Goal: Transaction & Acquisition: Purchase product/service

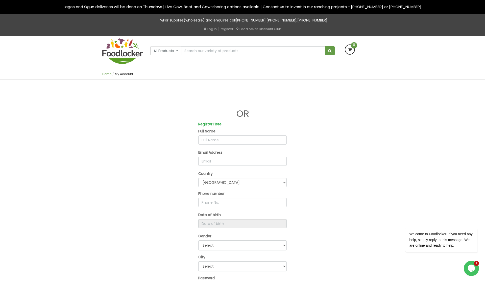
click at [109, 75] on link "Home" at bounding box center [106, 74] width 9 height 4
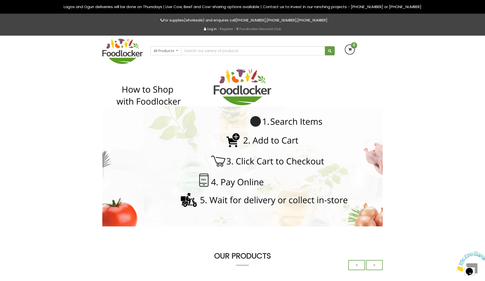
click at [208, 30] on link "Log in" at bounding box center [210, 28] width 13 height 5
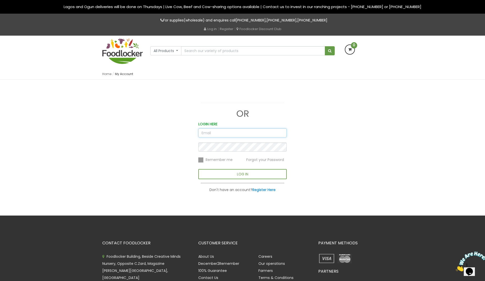
type input "CORNELVILLE@ICLOUD.COM"
click at [246, 176] on button "LOG IN" at bounding box center [242, 174] width 88 height 10
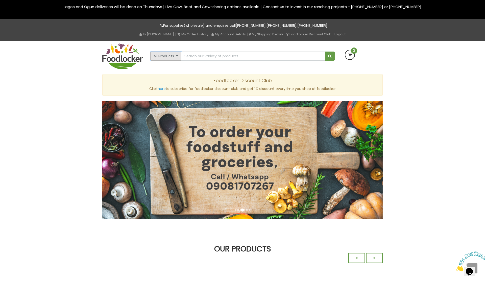
click at [176, 57] on button "All Products" at bounding box center [165, 55] width 31 height 9
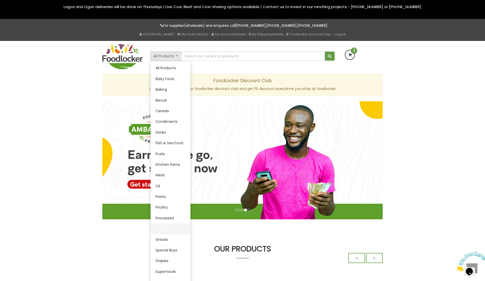
click at [160, 229] on link "Provisions" at bounding box center [170, 228] width 40 height 11
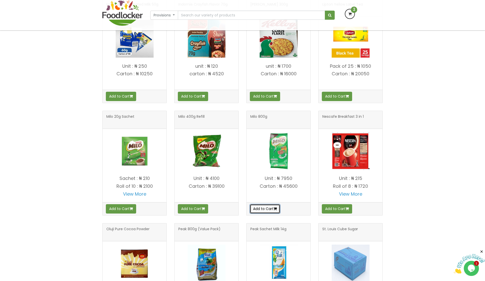
scroll to position [347, 0]
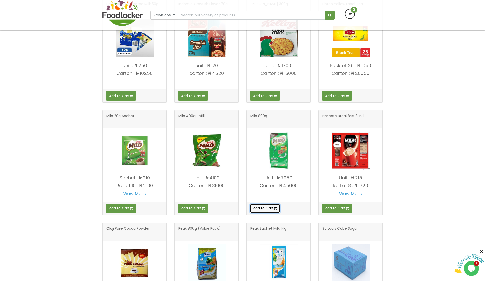
click at [273, 210] on button "Add to Cart" at bounding box center [265, 207] width 30 height 9
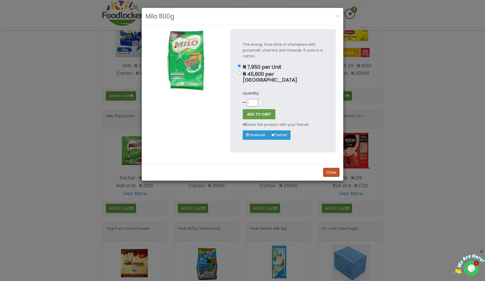
click at [260, 101] on icon at bounding box center [260, 103] width 3 height 4
type input "4"
click at [256, 109] on button "ADD TO CART" at bounding box center [259, 114] width 33 height 10
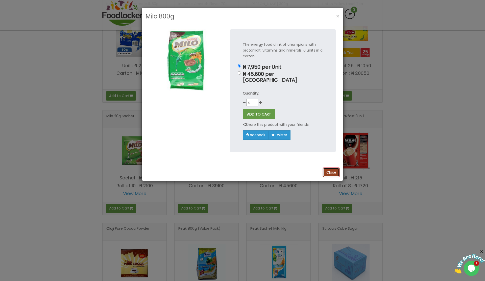
click at [332, 168] on button "Close" at bounding box center [331, 172] width 16 height 9
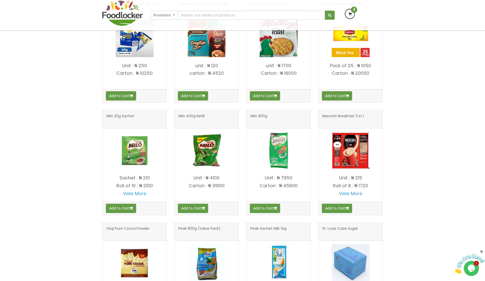
click at [214, 178] on p "Unit : ₦ 4100" at bounding box center [206, 177] width 64 height 5
click at [194, 208] on button "Add to Cart" at bounding box center [193, 207] width 30 height 9
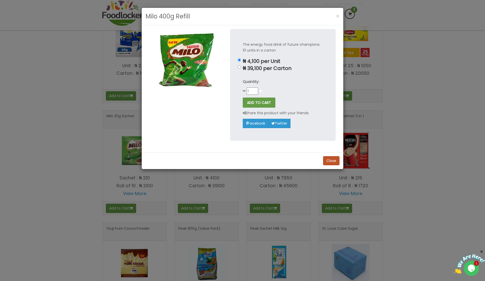
click at [260, 91] on icon at bounding box center [260, 91] width 3 height 4
click at [261, 91] on icon at bounding box center [260, 91] width 3 height 4
type input "4"
click at [257, 104] on button "ADD TO CART" at bounding box center [259, 102] width 33 height 10
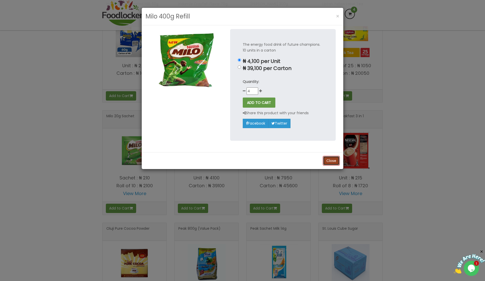
click at [335, 159] on button "Close" at bounding box center [331, 160] width 16 height 9
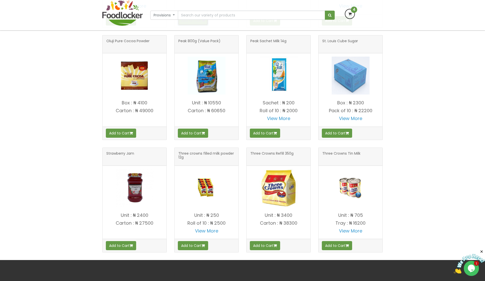
scroll to position [533, 0]
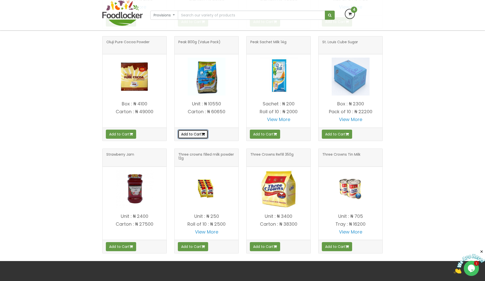
click at [191, 134] on button "Add to Cart" at bounding box center [193, 133] width 30 height 9
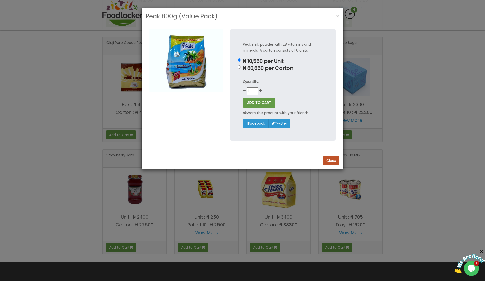
scroll to position [533, 0]
click at [260, 91] on icon at bounding box center [260, 91] width 3 height 4
type input "3"
click at [256, 102] on button "ADD TO CART" at bounding box center [259, 102] width 33 height 10
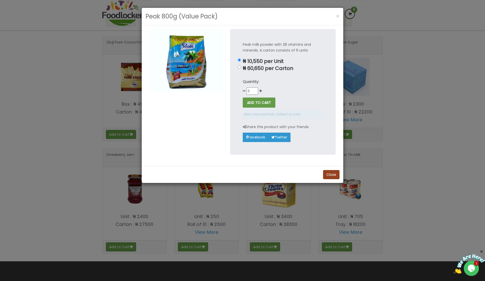
scroll to position [533, 0]
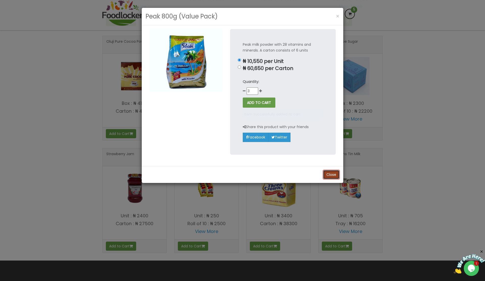
click at [330, 174] on button "Close" at bounding box center [331, 174] width 16 height 9
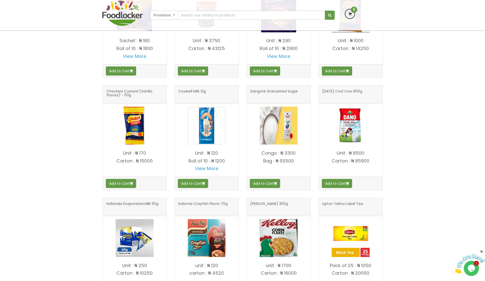
scroll to position [149, 0]
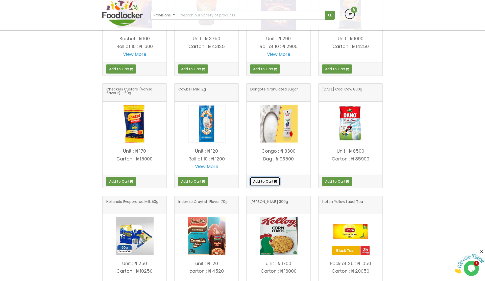
click at [261, 183] on button "Add to Cart" at bounding box center [265, 181] width 30 height 9
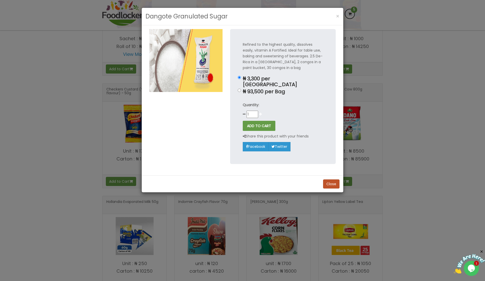
click at [261, 112] on icon at bounding box center [260, 114] width 3 height 4
click at [260, 112] on icon at bounding box center [260, 114] width 3 height 4
type input "3"
click at [259, 121] on button "ADD TO CART" at bounding box center [259, 126] width 33 height 10
click at [333, 180] on button "Close" at bounding box center [331, 183] width 16 height 9
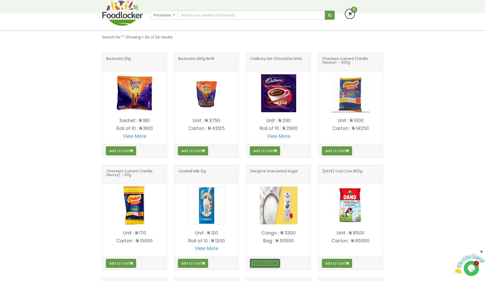
scroll to position [0, 0]
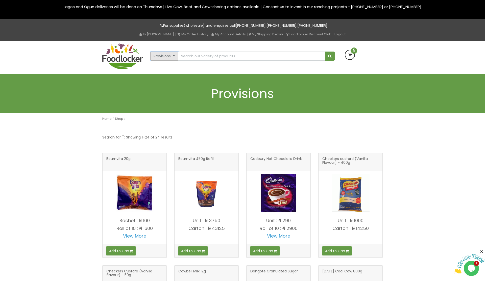
click at [173, 57] on button "Provisions" at bounding box center [164, 55] width 28 height 9
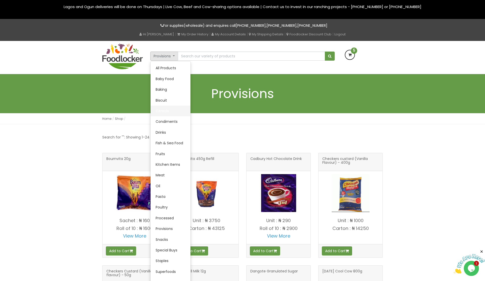
click at [162, 112] on link "Cereals" at bounding box center [170, 110] width 40 height 11
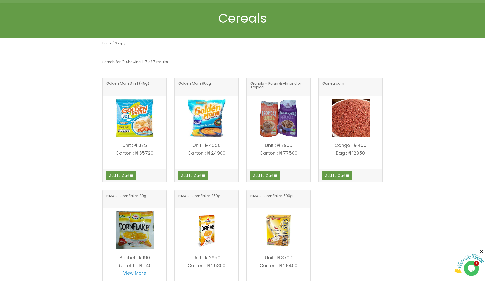
scroll to position [45, 0]
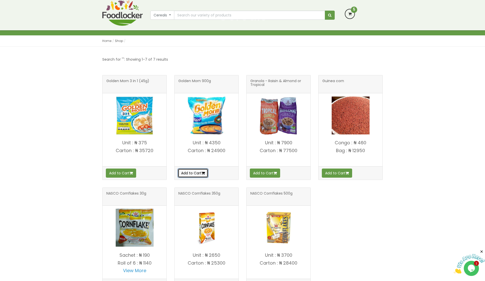
click at [199, 176] on button "Add to Cart" at bounding box center [193, 172] width 30 height 9
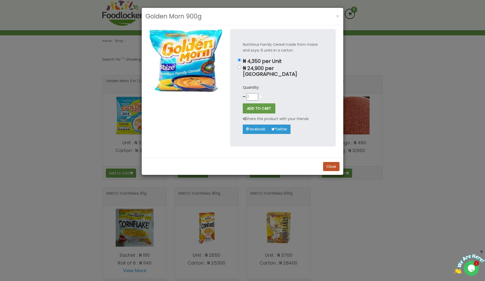
click at [260, 95] on icon at bounding box center [260, 97] width 3 height 4
type input "4"
click at [256, 105] on button "ADD TO CART" at bounding box center [259, 108] width 33 height 10
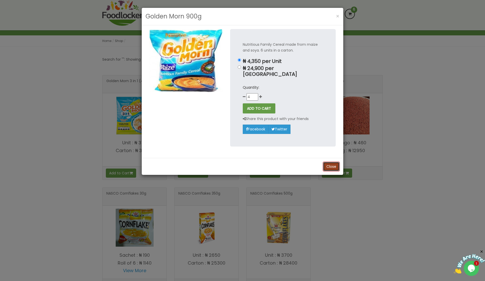
click at [332, 163] on button "Close" at bounding box center [331, 166] width 16 height 9
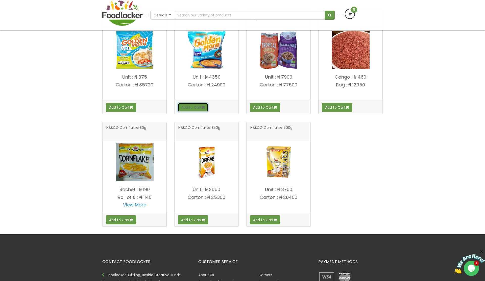
scroll to position [111, 0]
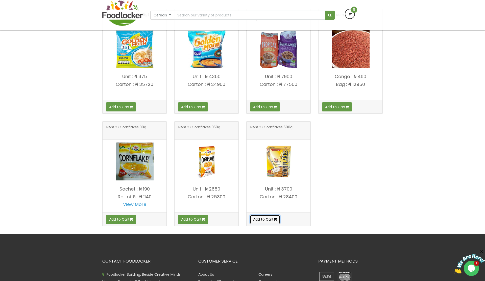
click at [275, 220] on button "Add to Cart" at bounding box center [265, 219] width 30 height 9
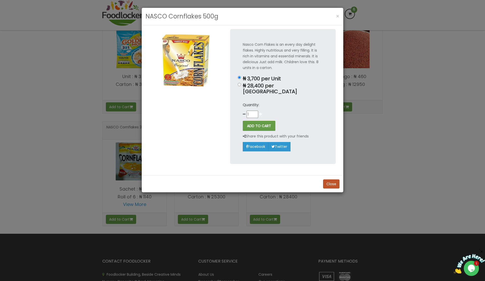
click at [261, 112] on icon at bounding box center [260, 114] width 3 height 4
type input "4"
click at [254, 121] on button "ADD TO CART" at bounding box center [259, 126] width 33 height 10
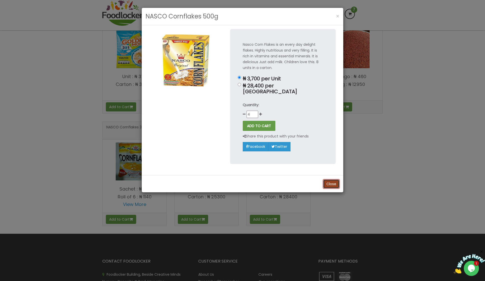
click at [332, 179] on button "Close" at bounding box center [331, 183] width 16 height 9
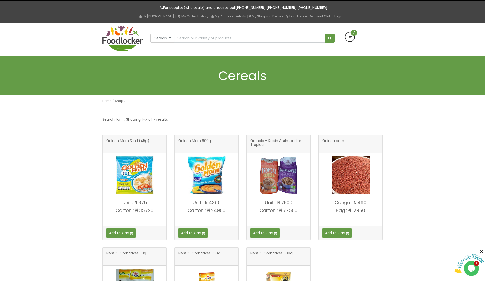
scroll to position [16, 0]
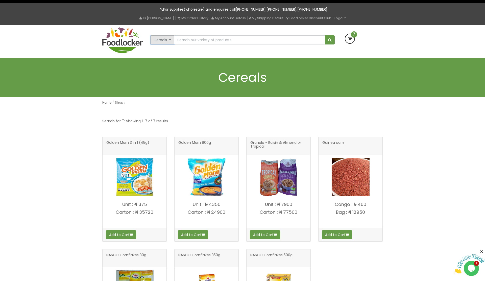
click at [170, 43] on button "Cereals" at bounding box center [162, 39] width 24 height 9
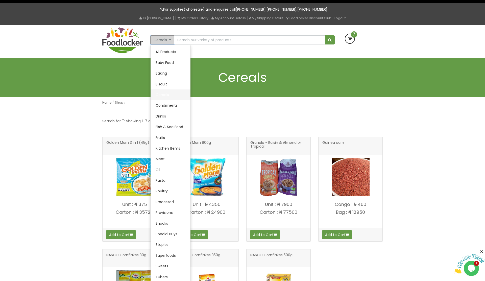
scroll to position [6, 0]
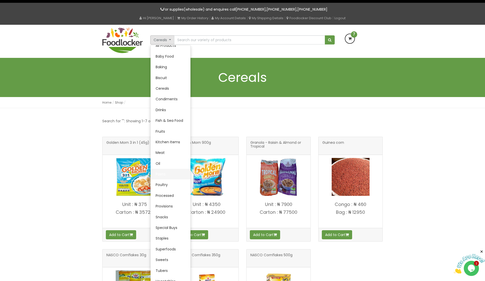
click at [161, 174] on link "Pasta" at bounding box center [170, 174] width 40 height 11
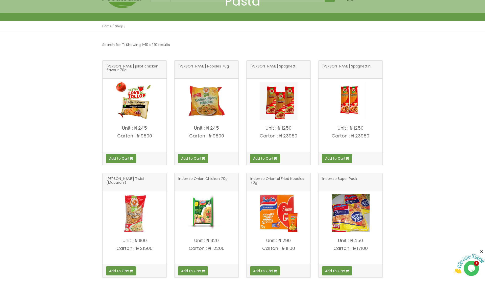
scroll to position [61, 0]
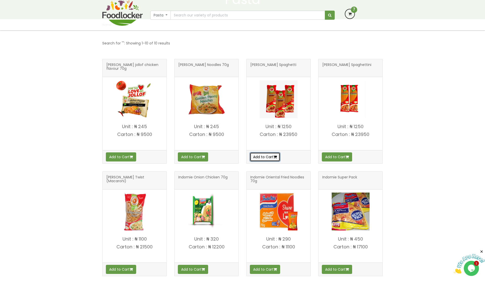
click at [272, 157] on button "Add to Cart" at bounding box center [265, 156] width 30 height 9
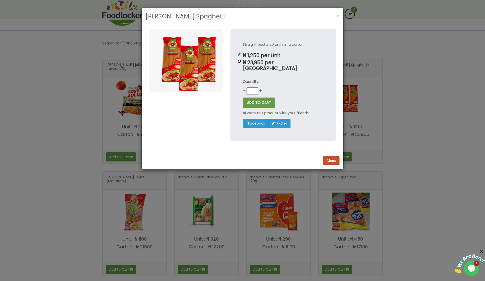
click at [239, 62] on input "₦ 23,950 per [GEOGRAPHIC_DATA]" at bounding box center [238, 61] width 3 height 3
radio input "true"
click at [260, 97] on button "ADD TO CART" at bounding box center [259, 102] width 33 height 10
click at [332, 156] on button "Close" at bounding box center [331, 160] width 16 height 9
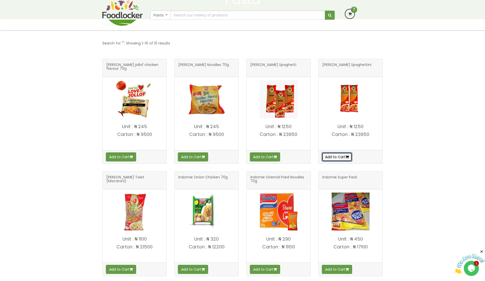
click at [343, 157] on button "Add to Cart" at bounding box center [337, 156] width 30 height 9
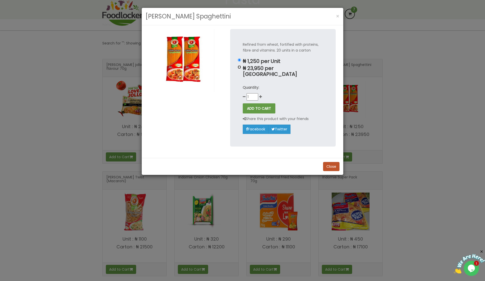
click at [240, 67] on input "₦ 23,950 per Carton" at bounding box center [238, 66] width 3 height 3
radio input "true"
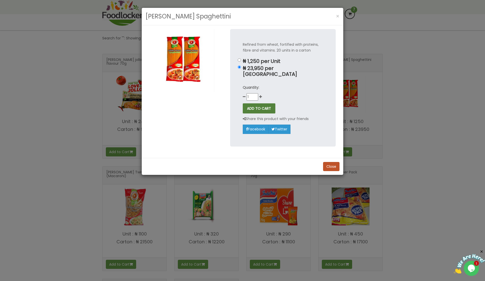
click at [261, 104] on button "ADD TO CART" at bounding box center [259, 108] width 33 height 10
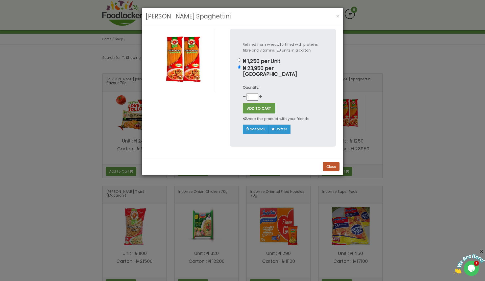
scroll to position [45, 0]
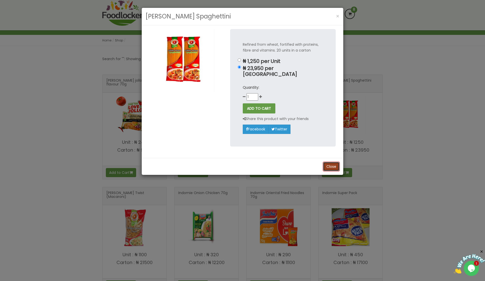
click at [328, 162] on button "Close" at bounding box center [331, 166] width 16 height 9
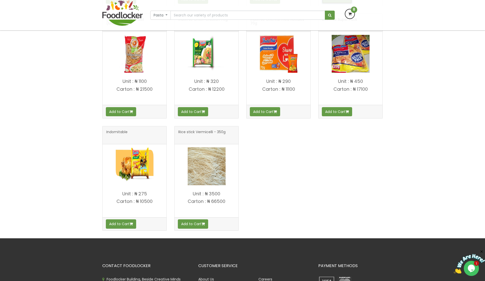
scroll to position [211, 0]
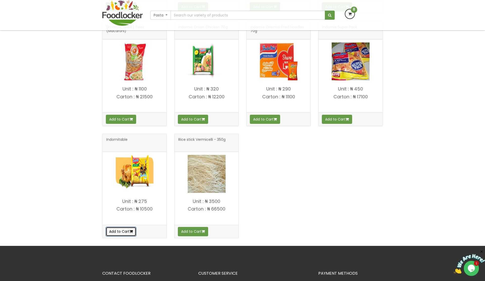
click at [118, 233] on button "Add to Cart" at bounding box center [121, 231] width 30 height 9
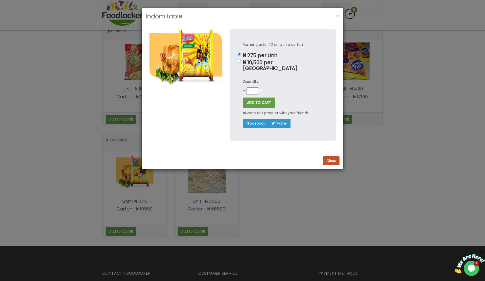
click at [260, 89] on icon at bounding box center [260, 91] width 3 height 4
type input "2"
click at [238, 61] on input "₦ 10,500 per Carton" at bounding box center [238, 61] width 3 height 3
radio input "true"
click at [261, 89] on icon at bounding box center [260, 91] width 3 height 4
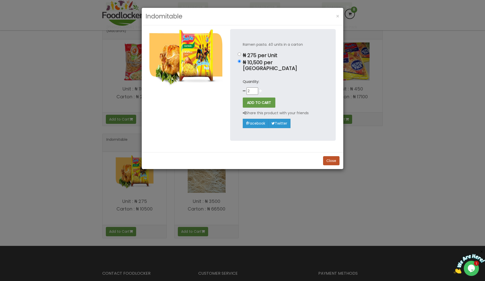
click at [261, 89] on icon at bounding box center [260, 91] width 3 height 4
click at [257, 97] on button "ADD TO CART" at bounding box center [259, 102] width 33 height 10
click at [244, 89] on icon at bounding box center [244, 91] width 3 height 4
type input "2"
click at [260, 97] on button "ADD TO CART" at bounding box center [259, 102] width 33 height 10
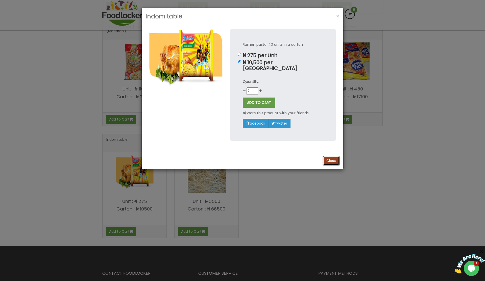
click at [328, 156] on button "Close" at bounding box center [331, 160] width 16 height 9
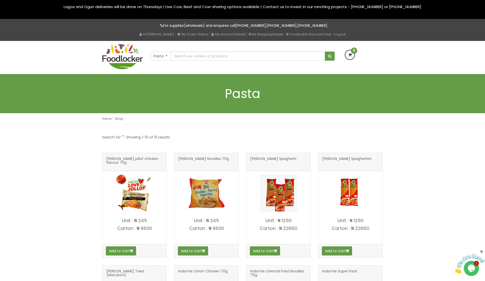
scroll to position [3, 0]
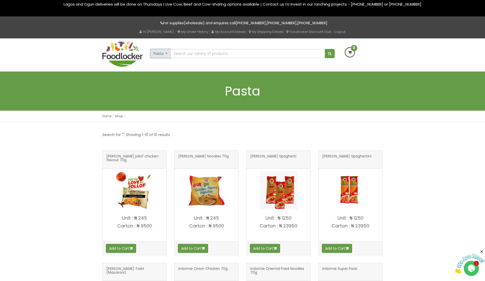
click at [167, 56] on button "Pasta" at bounding box center [160, 53] width 20 height 9
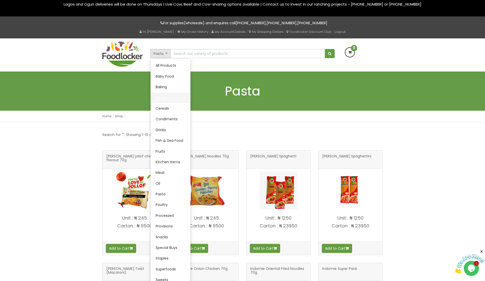
click at [163, 99] on link "Biscuit" at bounding box center [170, 97] width 40 height 11
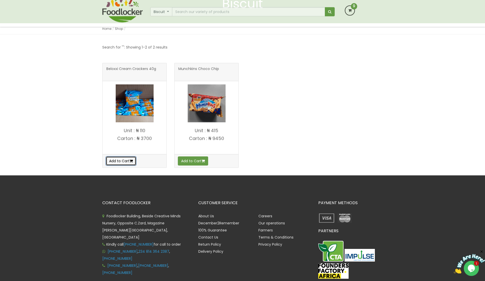
scroll to position [57, 0]
click at [128, 162] on button "Add to Cart" at bounding box center [121, 160] width 30 height 9
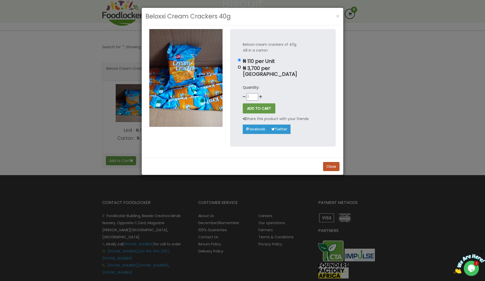
click at [240, 68] on input "₦ 3,700 per Carton" at bounding box center [238, 66] width 3 height 3
radio input "true"
click at [261, 95] on icon at bounding box center [260, 97] width 3 height 4
type input "2"
click at [262, 104] on button "ADD TO CART" at bounding box center [259, 108] width 33 height 10
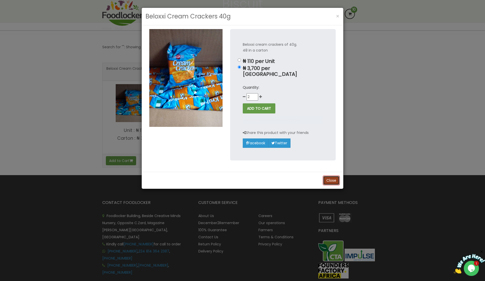
click at [332, 176] on button "Close" at bounding box center [331, 180] width 16 height 9
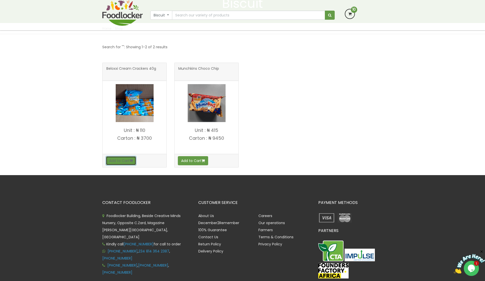
scroll to position [46, 0]
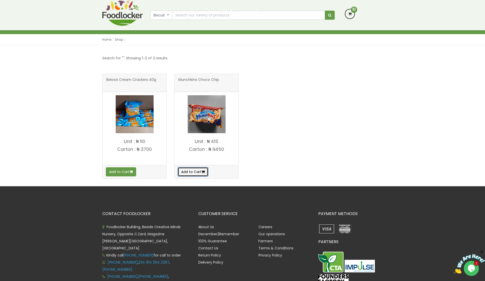
click at [193, 174] on button "Add to Cart" at bounding box center [193, 171] width 30 height 9
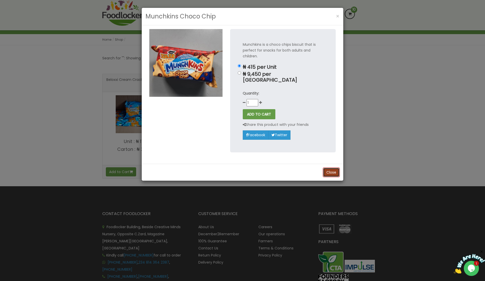
click at [336, 169] on button "Close" at bounding box center [331, 172] width 16 height 9
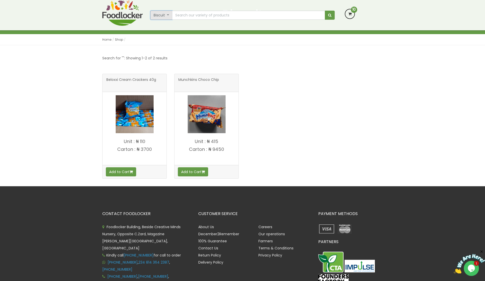
click at [162, 16] on button "Biscuit" at bounding box center [161, 15] width 22 height 9
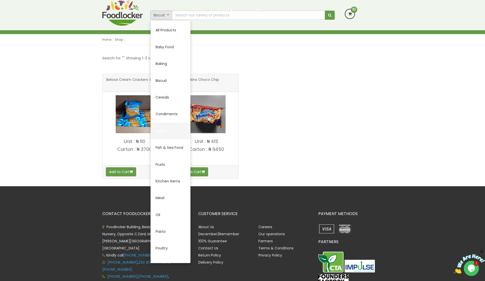
click at [167, 134] on link "Drinks" at bounding box center [170, 130] width 40 height 17
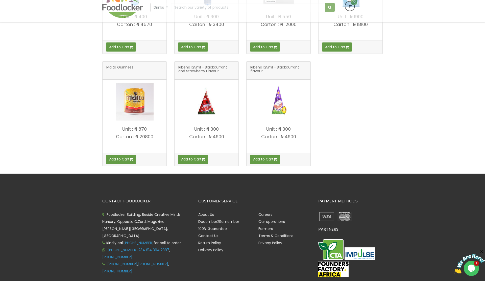
scroll to position [286, 0]
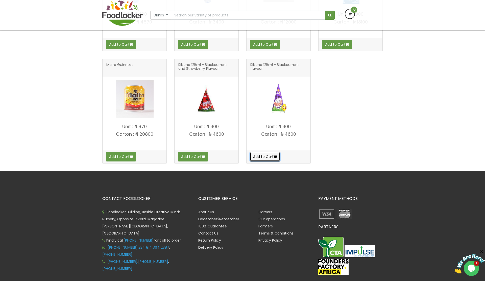
click at [271, 161] on button "Add to Cart" at bounding box center [265, 156] width 30 height 9
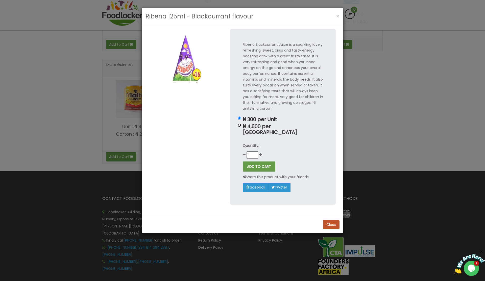
click at [240, 126] on input "₦ 4,600 per Carton" at bounding box center [238, 124] width 3 height 3
radio input "true"
click at [330, 221] on button "Close" at bounding box center [331, 224] width 16 height 9
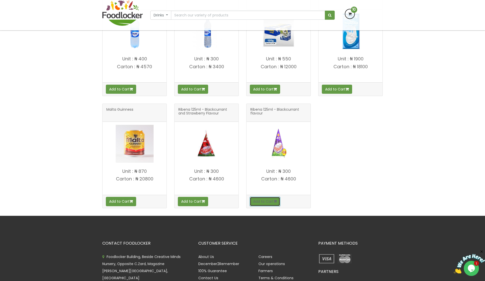
scroll to position [241, 0]
click at [196, 205] on button "Add to Cart" at bounding box center [193, 200] width 30 height 9
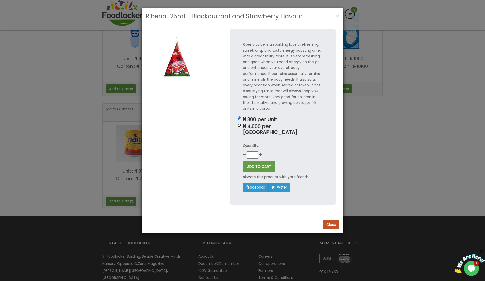
click at [240, 126] on input "₦ 4,600 per Carton" at bounding box center [238, 124] width 3 height 3
radio input "true"
click at [261, 153] on icon at bounding box center [260, 155] width 3 height 4
click at [260, 161] on button "ADD TO CART" at bounding box center [259, 166] width 33 height 10
type input "1"
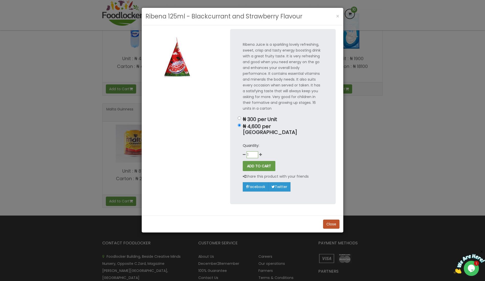
click at [257, 151] on input "1" at bounding box center [252, 154] width 12 height 7
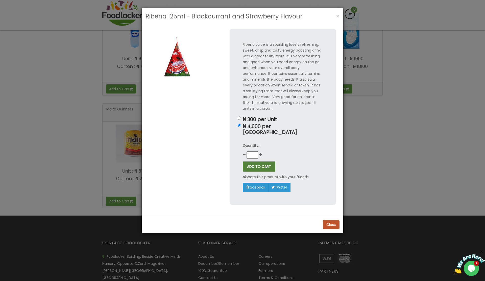
click at [260, 161] on button "ADD TO CART" at bounding box center [259, 166] width 33 height 10
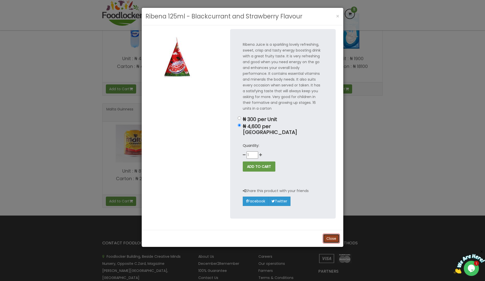
click at [333, 234] on div "Ribena 125ml - Blackcurrant and Strawberry Flavour × Ribena Juice is a sparklin…" at bounding box center [242, 140] width 485 height 281
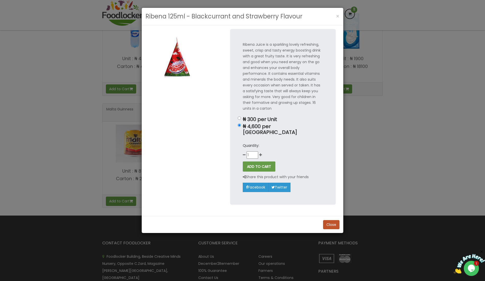
click at [320, 221] on div "Close" at bounding box center [242, 224] width 201 height 17
click at [333, 220] on button "Close" at bounding box center [331, 224] width 16 height 9
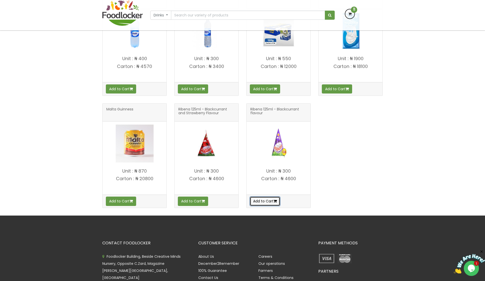
click at [267, 205] on button "Add to Cart" at bounding box center [265, 200] width 30 height 9
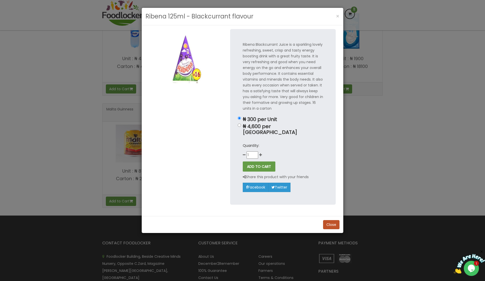
click at [240, 127] on div "Ribena Blackcurrant Juice is a sparkling lovely refreshing, sweet, crisp and ta…" at bounding box center [282, 116] width 105 height 175
click at [241, 126] on input "₦ 4,600 per Carton" at bounding box center [238, 124] width 3 height 3
radio input "true"
click at [262, 149] on div "Quantity: 1" at bounding box center [283, 151] width 80 height 16
click at [260, 153] on icon at bounding box center [260, 155] width 3 height 4
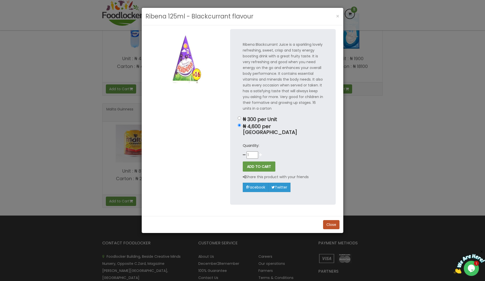
type input "2"
click at [262, 161] on button "ADD TO CART" at bounding box center [259, 166] width 33 height 10
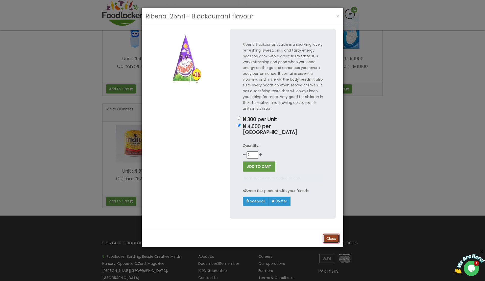
click at [333, 234] on button "Close" at bounding box center [331, 238] width 16 height 9
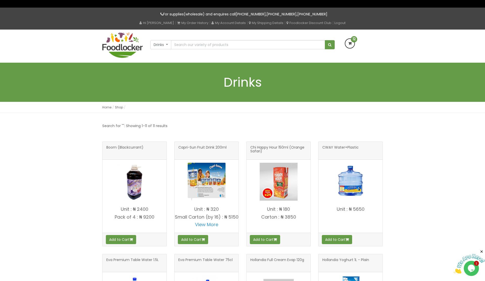
scroll to position [0, 0]
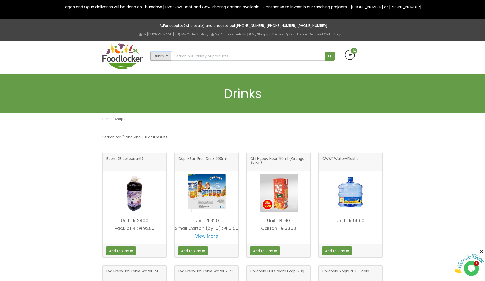
click at [167, 57] on button "Drinks" at bounding box center [160, 55] width 21 height 9
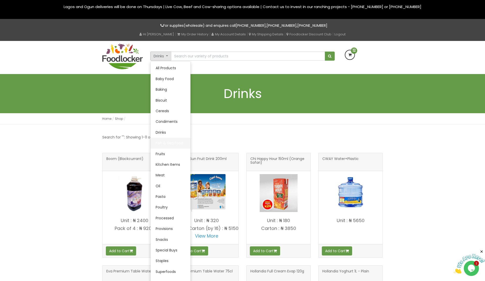
click at [169, 143] on link "Fish & Sea Food" at bounding box center [170, 143] width 40 height 11
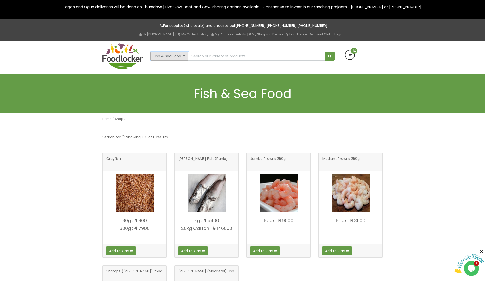
click at [175, 58] on button "Fish & Sea Food" at bounding box center [169, 55] width 38 height 9
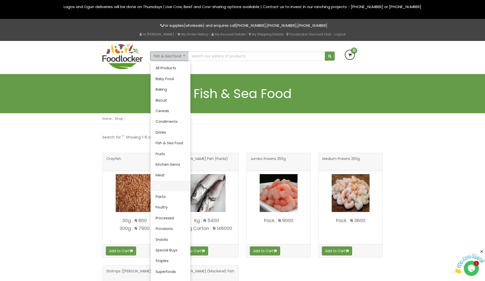
scroll to position [6, 0]
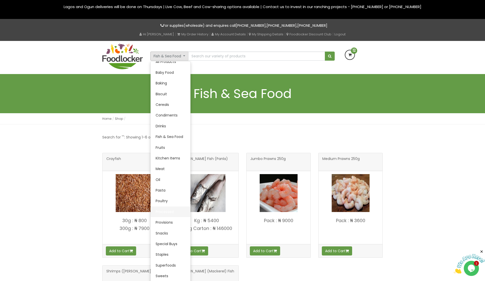
click at [170, 214] on link "Processed" at bounding box center [170, 211] width 40 height 11
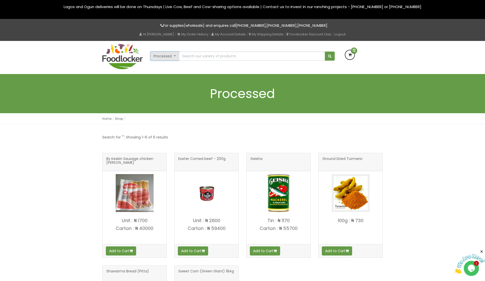
click at [166, 58] on button "Processed" at bounding box center [164, 55] width 29 height 9
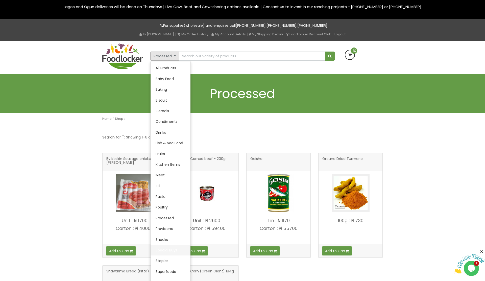
click at [169, 250] on link "Special Buys" at bounding box center [170, 250] width 40 height 11
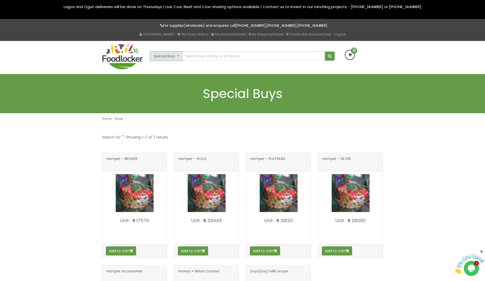
click at [179, 58] on button "Special Buys" at bounding box center [166, 55] width 32 height 9
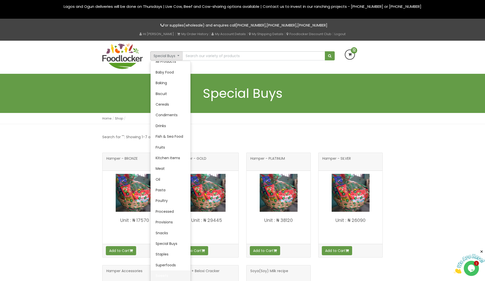
click at [163, 277] on link "Sweets" at bounding box center [170, 275] width 40 height 11
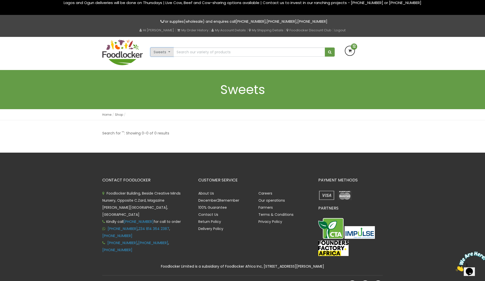
click at [165, 56] on button "Sweets" at bounding box center [161, 51] width 23 height 9
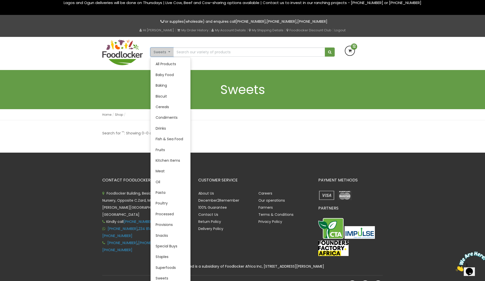
scroll to position [3, 0]
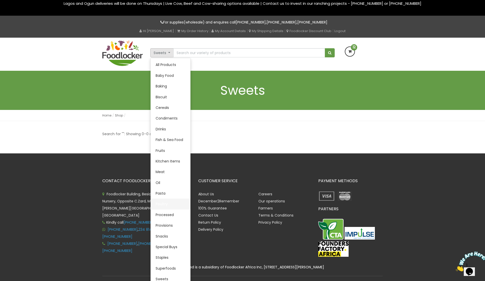
click at [160, 204] on link "Poultry" at bounding box center [170, 203] width 40 height 11
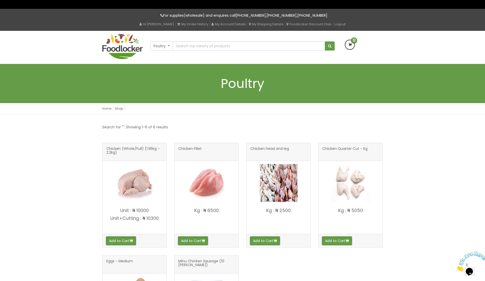
scroll to position [9, 0]
